Goal: Information Seeking & Learning: Learn about a topic

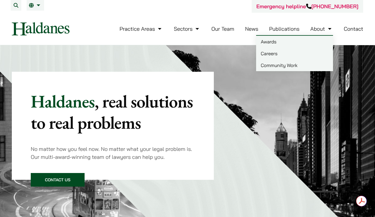
click at [325, 27] on link "About" at bounding box center [321, 28] width 22 height 7
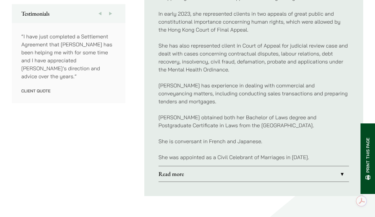
scroll to position [334, 0]
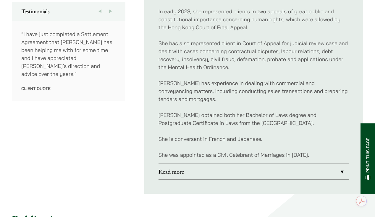
click at [184, 170] on link "Read more" at bounding box center [253, 171] width 190 height 15
